Goal: Use online tool/utility: Utilize a website feature to perform a specific function

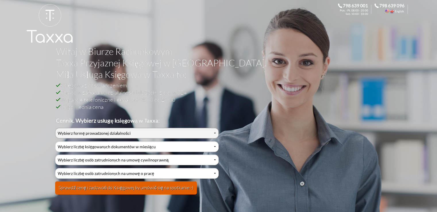
click at [129, 134] on select "Wybierz formę prowadzonej działalności Działalność jednoosobowa Działalność jed…" at bounding box center [136, 133] width 163 height 11
select select "0"
click at [55, 128] on select "Wybierz formę prowadzonej działalności Działalność jednoosobowa Działalność jed…" at bounding box center [136, 133] width 163 height 11
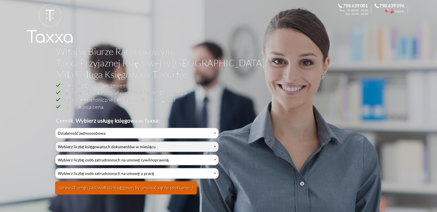
click at [113, 144] on select "Wybierz liczbę księgowanych dokumentów w miesiącu 0-1 2-3 4-5 6-10 11-20 21-30 …" at bounding box center [136, 146] width 163 height 11
click at [55, 141] on select "Wybierz liczbę księgowanych dokumentów w miesiącu 0-1 2-3 4-5 6-10 11-20 21-30 …" at bounding box center [136, 146] width 163 height 11
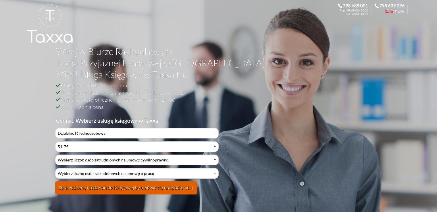
click at [107, 188] on button "Sprawdź cenę i zadzwoń do Księgowej by umówić się na spotkanie:-)" at bounding box center [126, 187] width 142 height 13
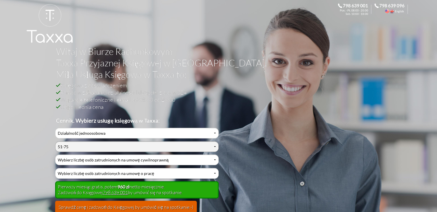
click at [104, 145] on select "Wybierz liczbę księgowanych dokumentów w miesiącu 0-1 2-3 4-5 6-10 11-20 21-30 …" at bounding box center [136, 146] width 163 height 11
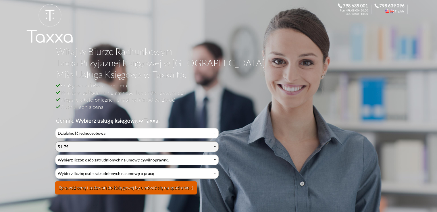
select select "9"
click at [55, 141] on select "Wybierz liczbę księgowanych dokumentów w miesiącu 0-1 2-3 4-5 6-10 11-20 21-30 …" at bounding box center [136, 146] width 163 height 11
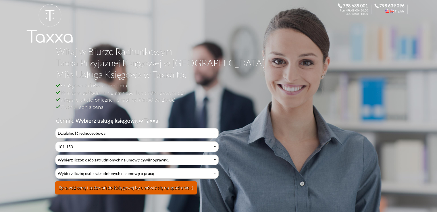
click at [114, 183] on button "Sprawdź cenę i zadzwoń do Księgowej by umówić się na spotkanie:-)" at bounding box center [126, 187] width 142 height 13
